Goal: Transaction & Acquisition: Purchase product/service

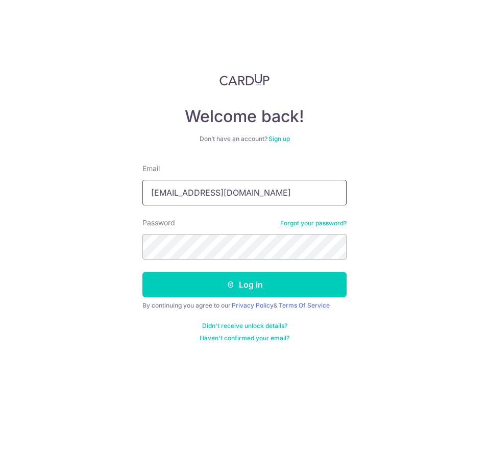
type input "khaylerb@gmail.com"
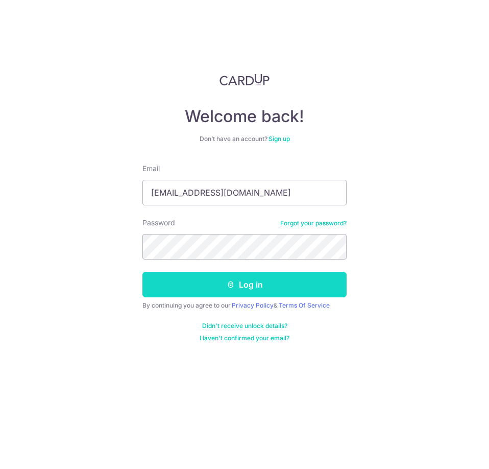
click at [209, 286] on button "Log in" at bounding box center [245, 285] width 204 height 26
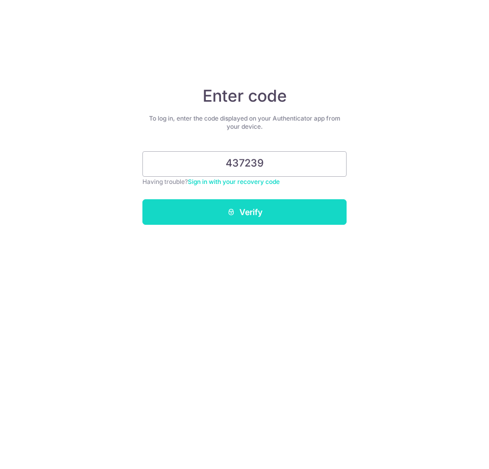
type input "437239"
click at [246, 218] on button "Verify" at bounding box center [245, 212] width 204 height 26
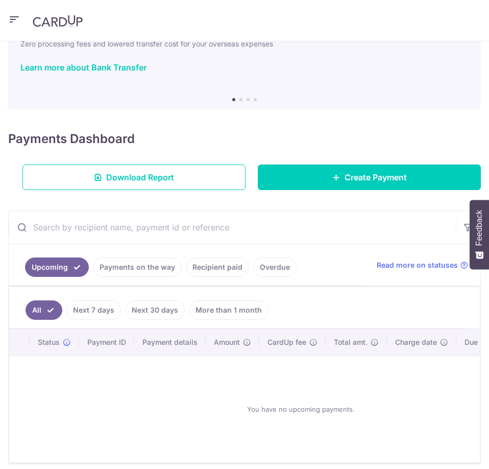
scroll to position [105, 0]
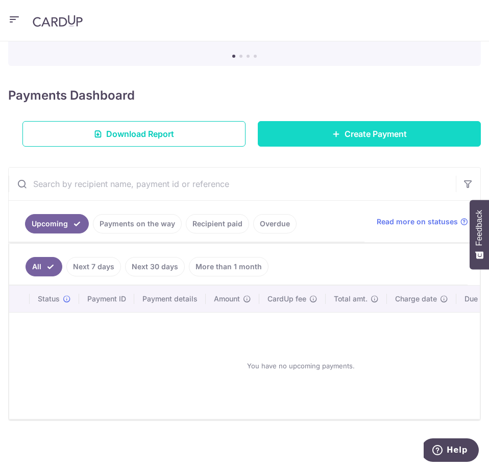
click at [308, 124] on link "Create Payment" at bounding box center [369, 134] width 223 height 26
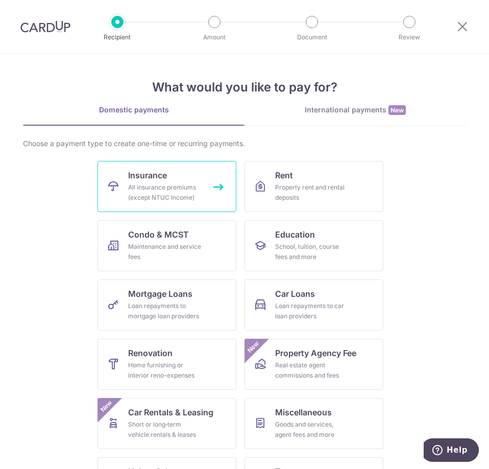
click at [176, 173] on link "Insurance All insurance premiums (except NTUC Income)" at bounding box center [167, 186] width 139 height 51
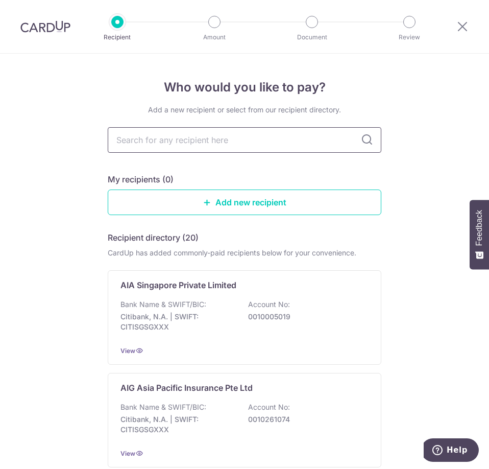
click at [195, 142] on input "text" at bounding box center [245, 140] width 274 height 26
type input "prudential"
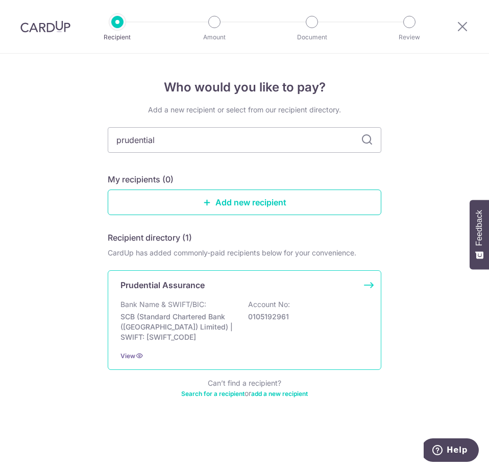
click at [255, 319] on p "0105192961" at bounding box center [305, 317] width 114 height 10
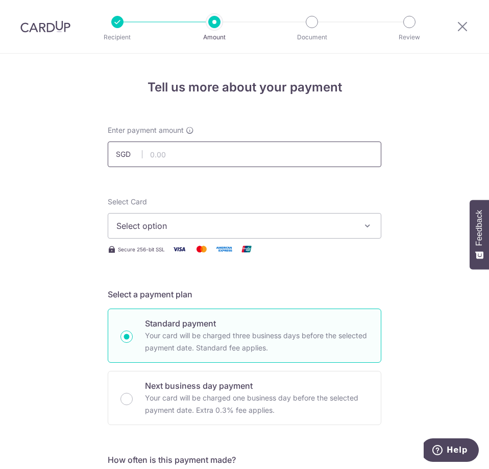
click at [195, 149] on input "text" at bounding box center [245, 155] width 274 height 26
type input "750.00"
click at [155, 217] on button "Select option" at bounding box center [245, 226] width 274 height 26
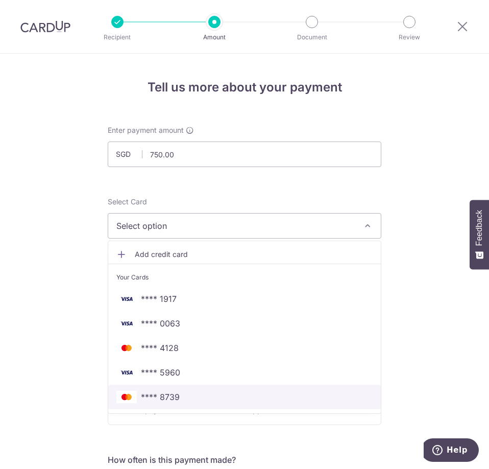
click at [173, 392] on span "**** 8739" at bounding box center [160, 397] width 39 height 12
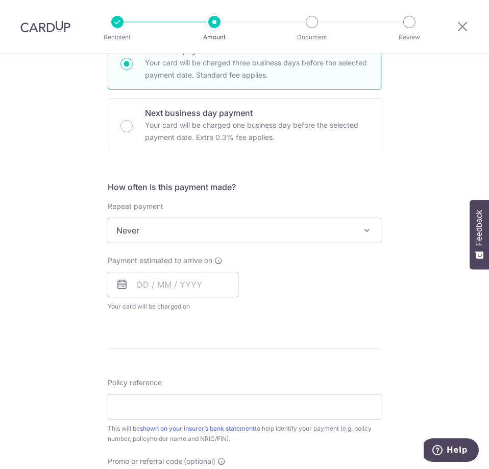
scroll to position [341, 0]
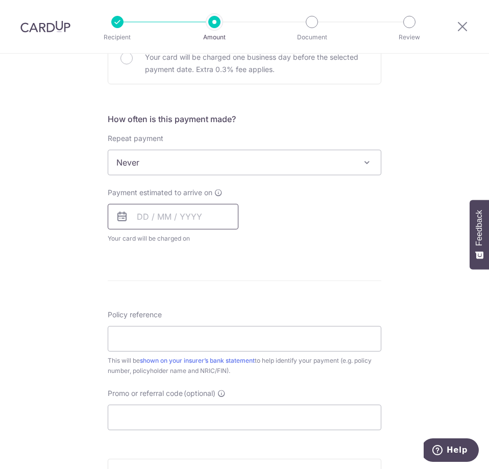
click at [152, 218] on input "text" at bounding box center [173, 217] width 131 height 26
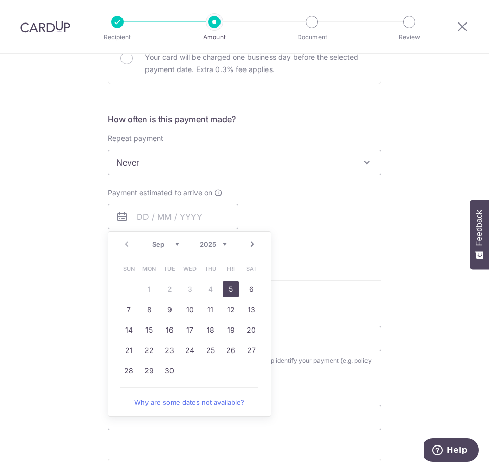
click at [229, 289] on link "5" at bounding box center [231, 289] width 16 height 16
type input "05/09/2025"
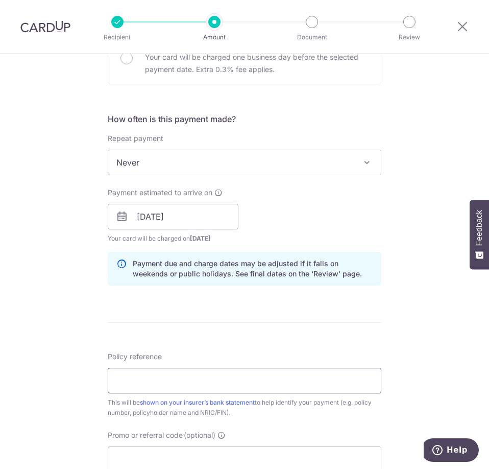
click at [149, 381] on input "Policy reference" at bounding box center [245, 381] width 274 height 26
paste input "75497036"
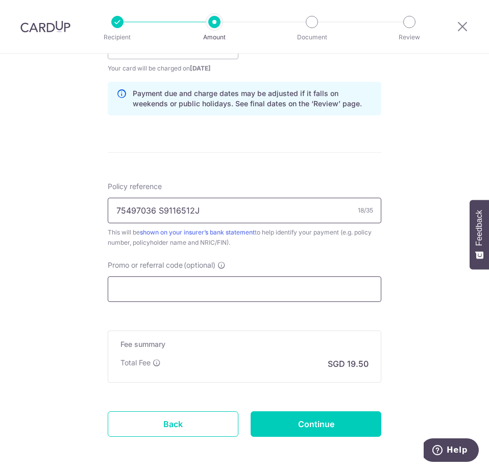
type input "75497036 S9116512J"
click at [262, 285] on input "Promo or referral code (optional)" at bounding box center [245, 289] width 274 height 26
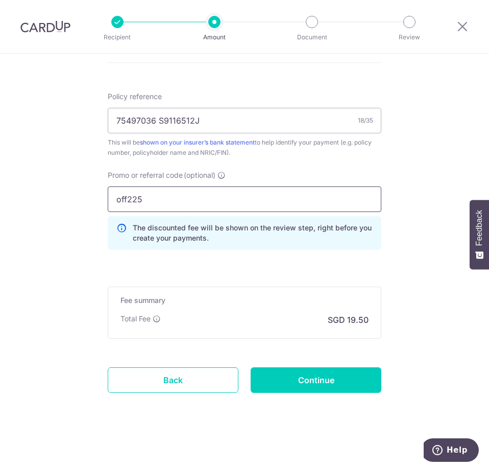
scroll to position [601, 0]
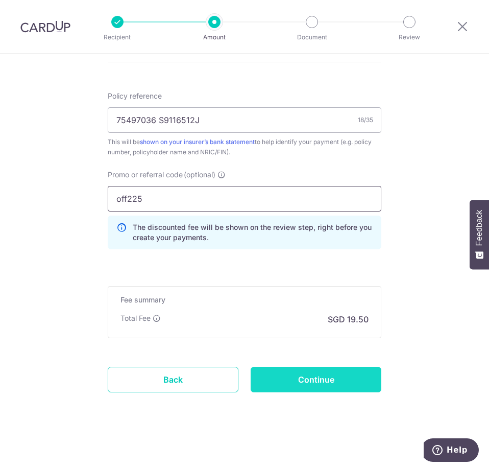
type input "off225"
click at [327, 376] on input "Continue" at bounding box center [316, 380] width 131 height 26
type input "Create Schedule"
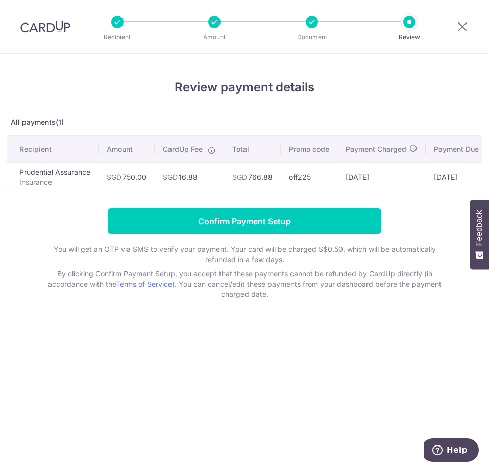
click at [262, 338] on div "Review payment details All payments(1) Recipient Amount CardUp Fee Total Promo …" at bounding box center [244, 261] width 489 height 415
click at [183, 342] on div "Review payment details All payments(1) Recipient Amount CardUp Fee Total Promo …" at bounding box center [244, 261] width 489 height 415
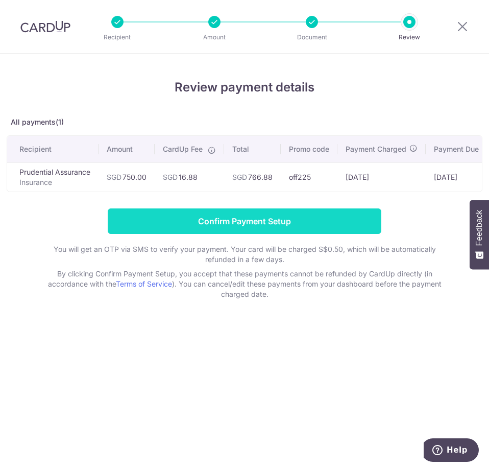
click at [257, 226] on input "Confirm Payment Setup" at bounding box center [245, 221] width 274 height 26
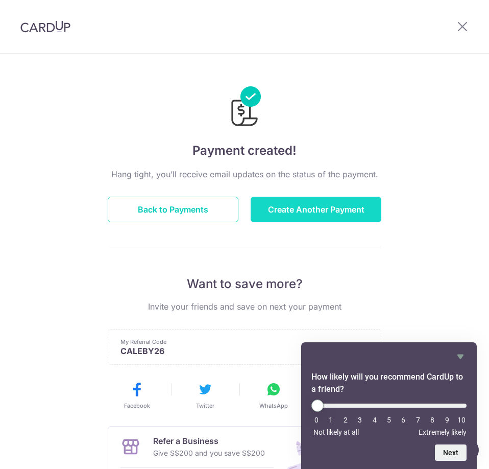
click at [285, 212] on button "Create Another Payment" at bounding box center [316, 210] width 131 height 26
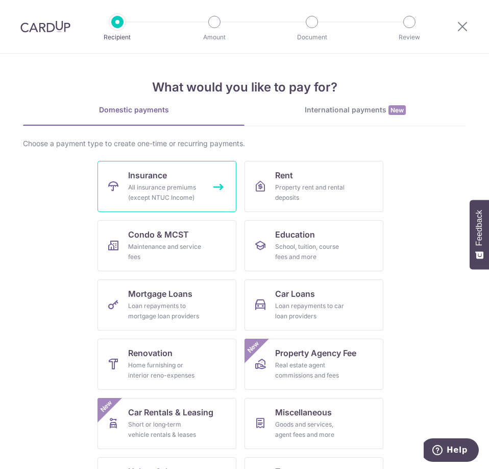
click at [168, 187] on div "All insurance premiums (except NTUC Income)" at bounding box center [165, 192] width 74 height 20
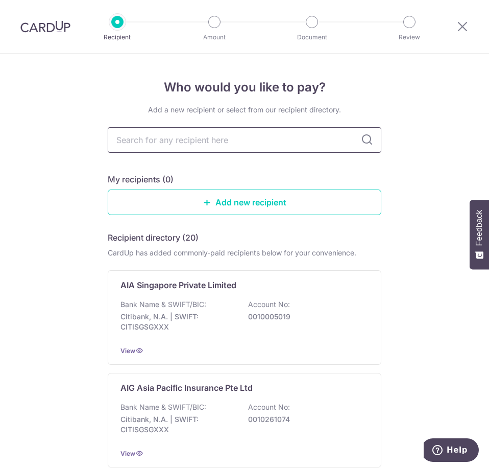
click at [212, 147] on input "text" at bounding box center [245, 140] width 274 height 26
type input "prudential"
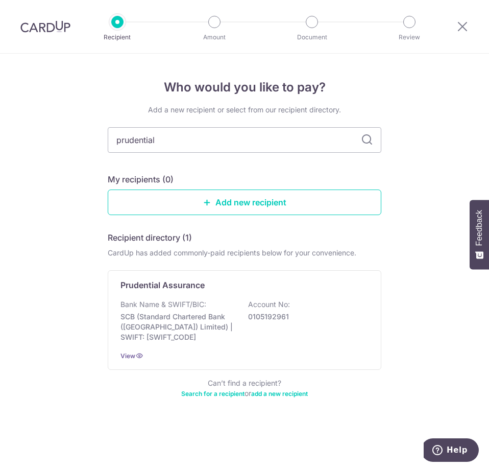
click at [247, 313] on div "Bank Name & SWIFT/BIC: SCB (Standard Chartered Bank (Singapore) Limited) | SWIF…" at bounding box center [245, 320] width 248 height 43
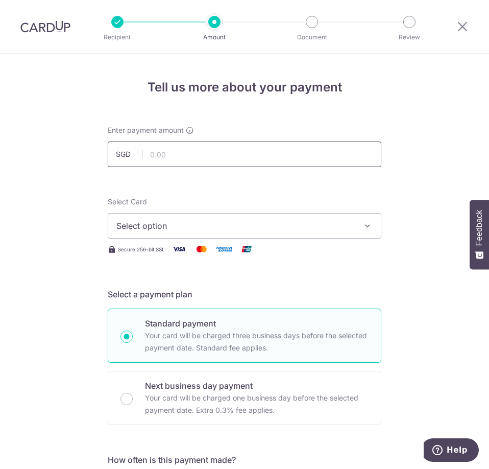
click at [173, 142] on input "text" at bounding box center [245, 155] width 274 height 26
drag, startPoint x: 142, startPoint y: 153, endPoint x: 97, endPoint y: 156, distance: 44.5
type input "4,000.00"
click at [182, 226] on span "Select option" at bounding box center [235, 226] width 238 height 12
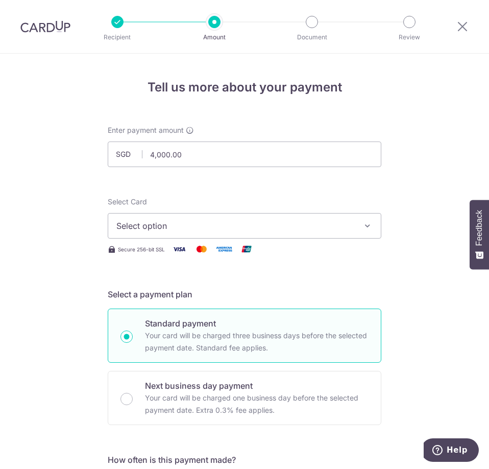
click at [271, 239] on div "Select Card Select option Add credit card Your Cards **** 1917 **** 0063 **** 4…" at bounding box center [245, 226] width 274 height 59
click at [274, 227] on span "Select option" at bounding box center [235, 226] width 238 height 12
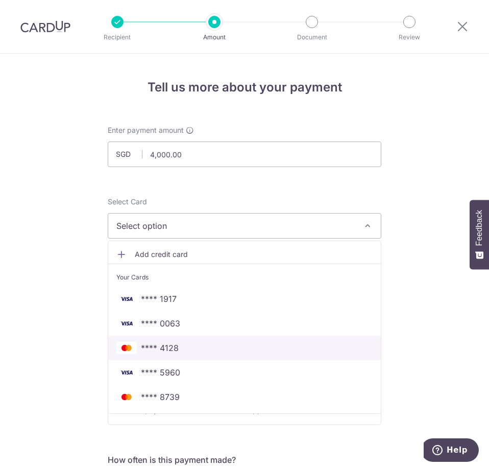
click at [186, 348] on span "**** 4128" at bounding box center [244, 348] width 256 height 12
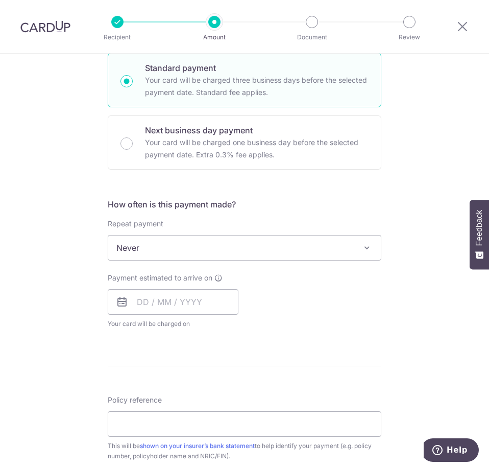
scroll to position [170, 0]
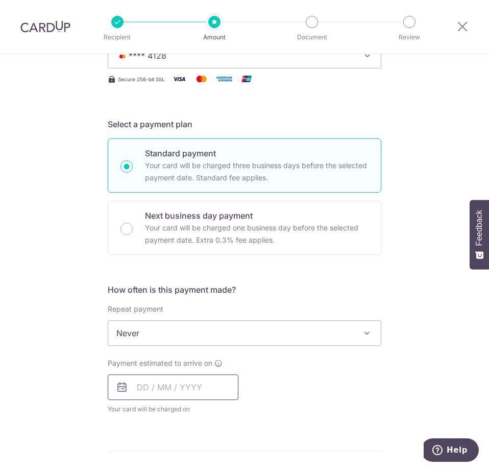
click at [161, 395] on input "text" at bounding box center [173, 387] width 131 height 26
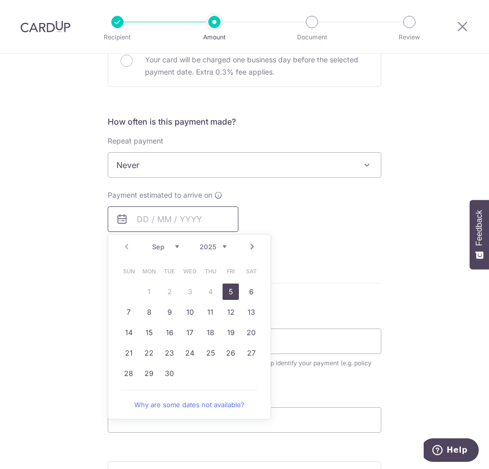
scroll to position [341, 0]
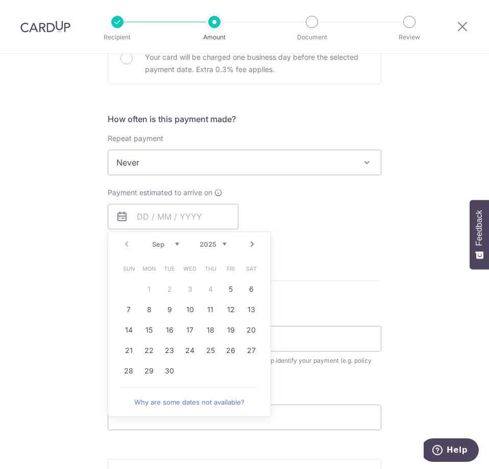
click at [227, 288] on link "5" at bounding box center [231, 289] width 16 height 16
type input "05/09/2025"
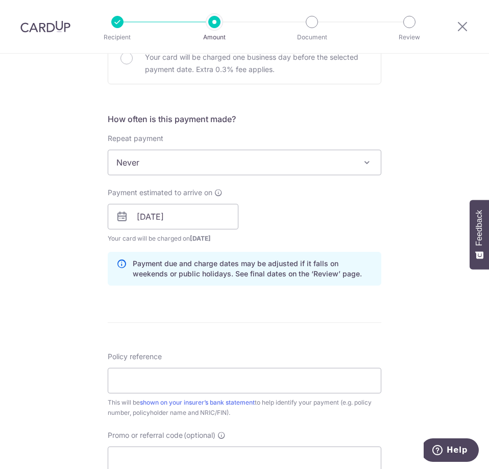
click at [377, 227] on div "Payment estimated to arrive on 05/09/2025 Prev Next Sep Oct Nov Dec 2025 2026 2…" at bounding box center [245, 215] width 286 height 56
click at [184, 220] on input "05/09/2025" at bounding box center [173, 217] width 131 height 26
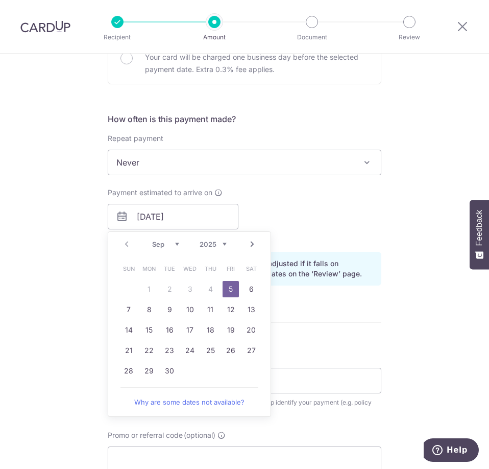
click at [391, 305] on div "Tell us more about your payment Enter payment amount SGD 4,000.00 4000.00 Selec…" at bounding box center [244, 198] width 489 height 971
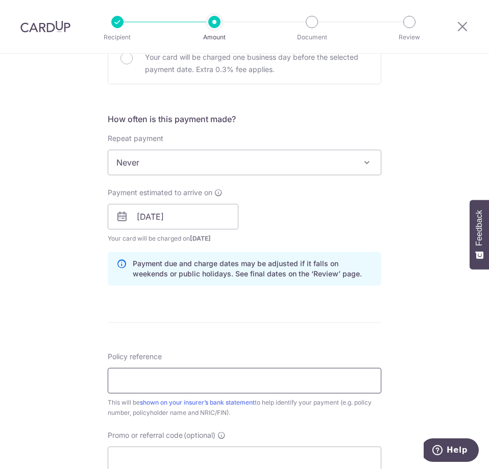
click at [211, 373] on input "Policy reference" at bounding box center [245, 381] width 274 height 26
drag, startPoint x: 141, startPoint y: 389, endPoint x: 201, endPoint y: 376, distance: 61.7
click at [140, 386] on input "Policy reference" at bounding box center [245, 381] width 274 height 26
paste input "75497036"
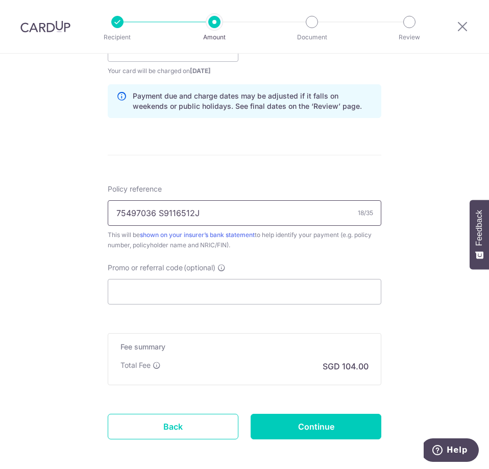
scroll to position [511, 0]
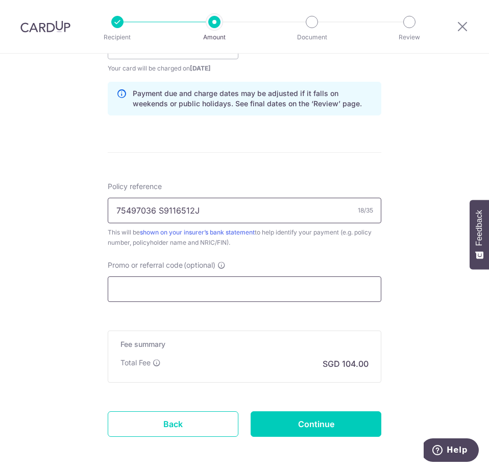
type input "75497036 S9116512J"
click at [257, 284] on input "Promo or referral code (optional)" at bounding box center [245, 289] width 274 height 26
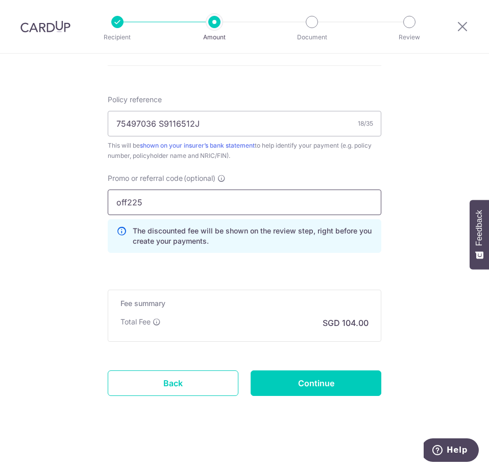
scroll to position [601, 0]
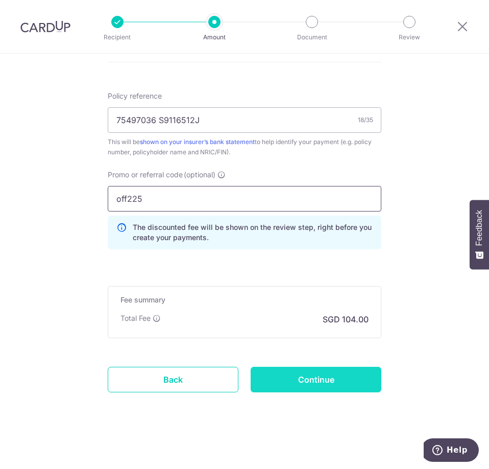
type input "off225"
click at [318, 382] on input "Continue" at bounding box center [316, 380] width 131 height 26
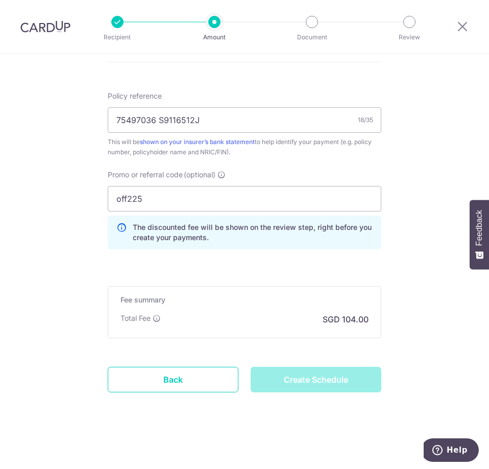
type input "Create Schedule"
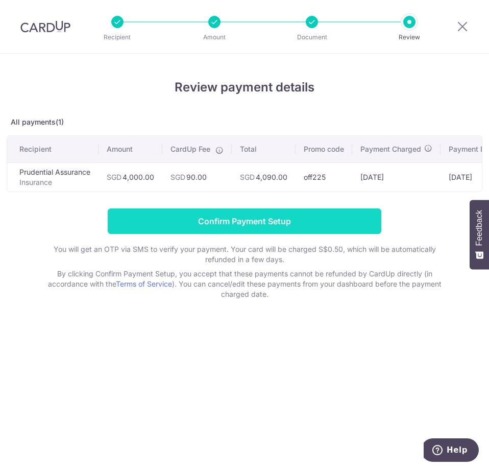
click at [277, 226] on input "Confirm Payment Setup" at bounding box center [245, 221] width 274 height 26
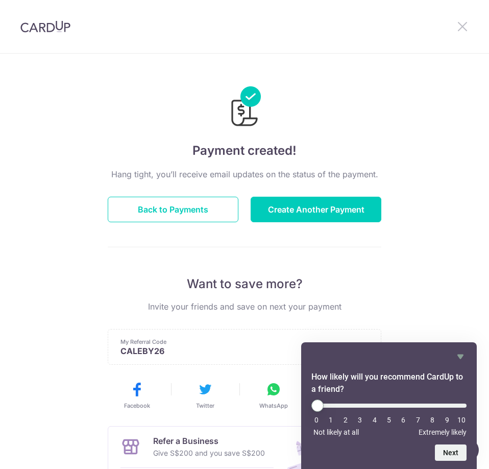
click at [460, 20] on icon at bounding box center [463, 26] width 12 height 13
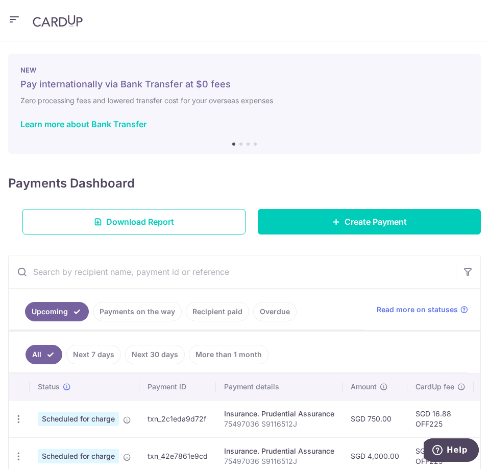
click at [18, 16] on icon "button" at bounding box center [14, 19] width 12 height 13
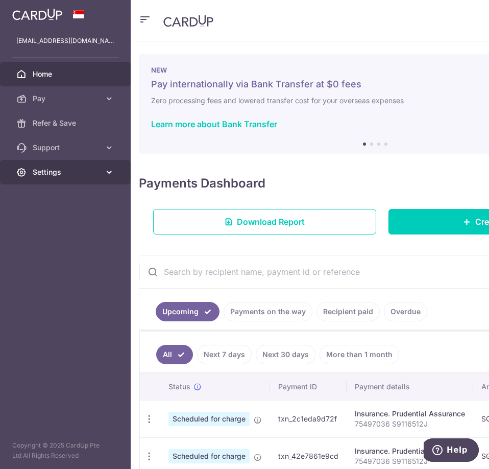
click at [66, 176] on span "Settings" at bounding box center [66, 172] width 67 height 10
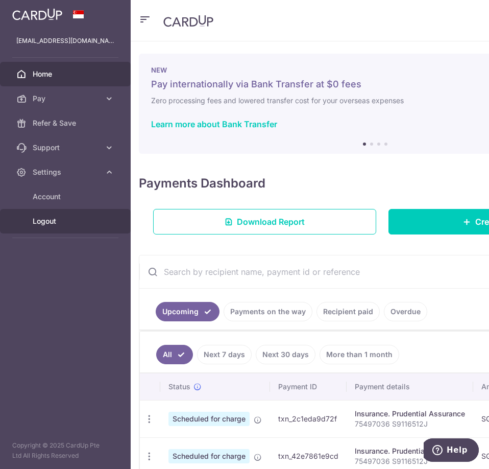
click at [58, 225] on span "Logout" at bounding box center [66, 221] width 67 height 10
